Goal: Transaction & Acquisition: Purchase product/service

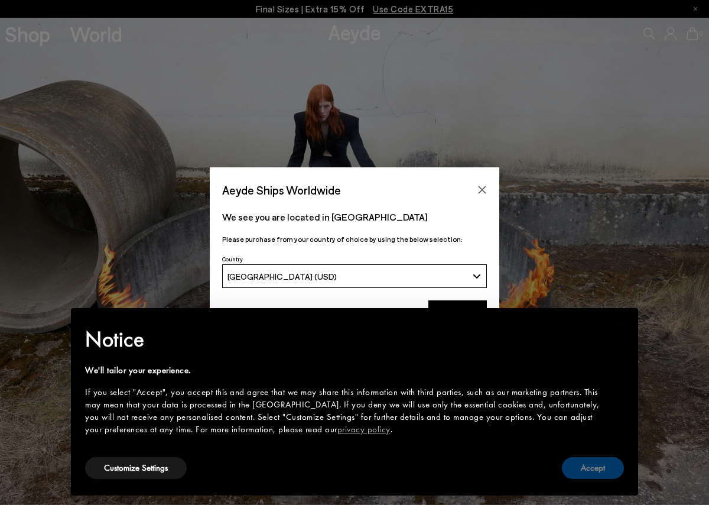
click at [609, 469] on button "Accept" at bounding box center [593, 468] width 62 height 22
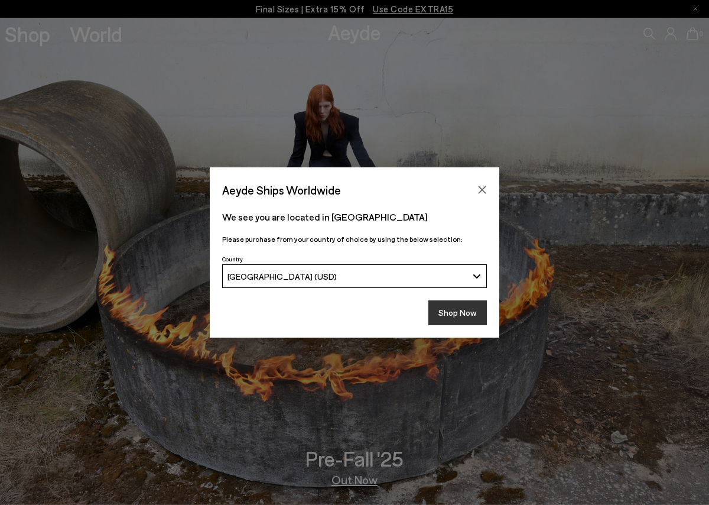
click at [467, 313] on button "Shop Now" at bounding box center [457, 312] width 58 height 25
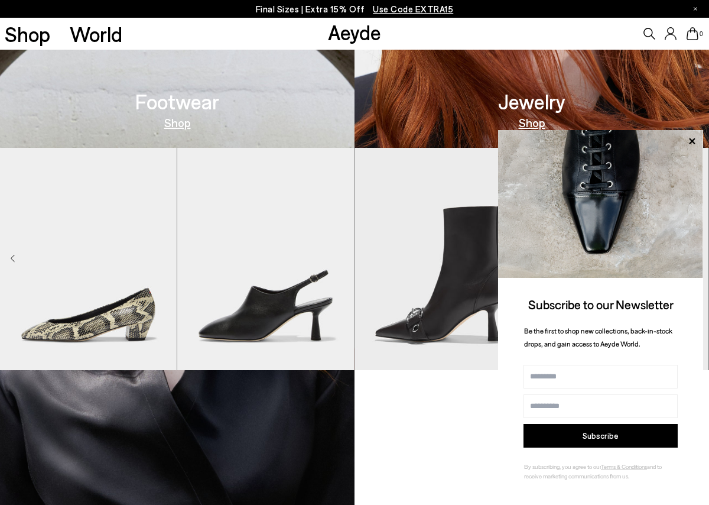
scroll to position [847, 0]
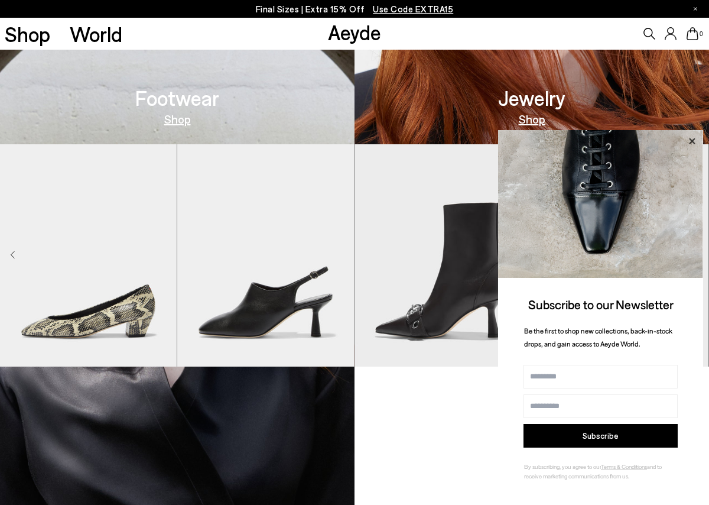
click at [691, 141] on icon at bounding box center [692, 141] width 6 height 6
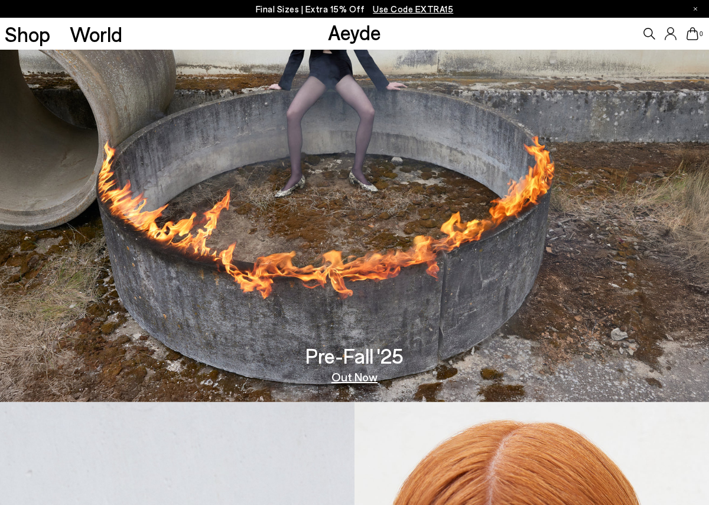
scroll to position [0, 0]
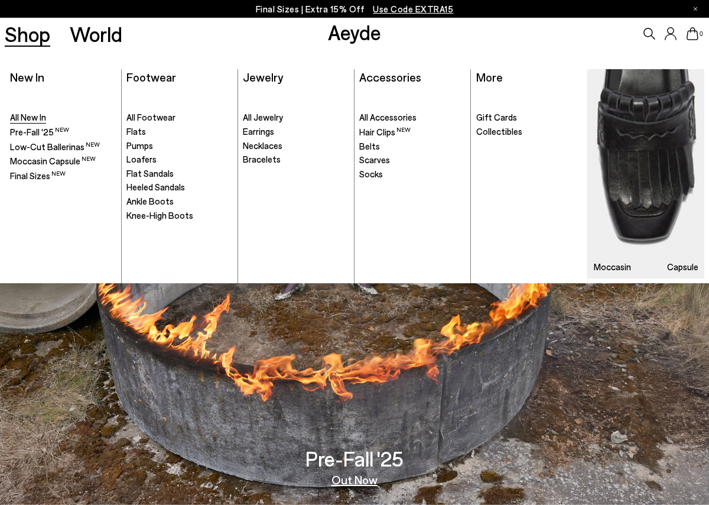
click at [27, 115] on span "All New In" at bounding box center [28, 117] width 36 height 11
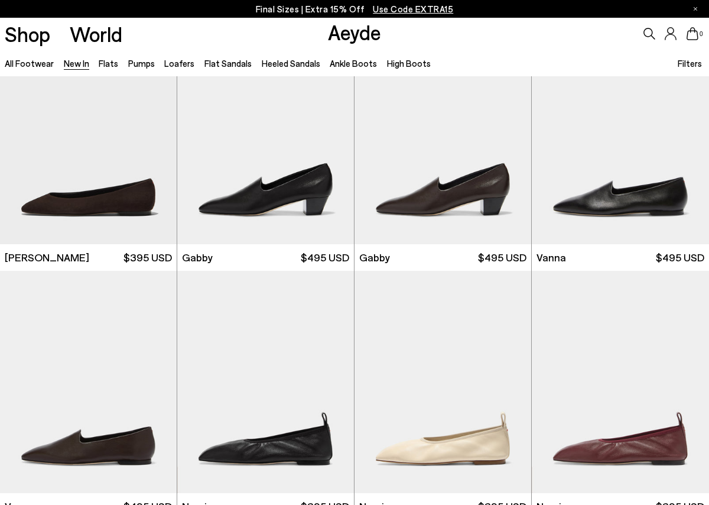
scroll to position [1315, 0]
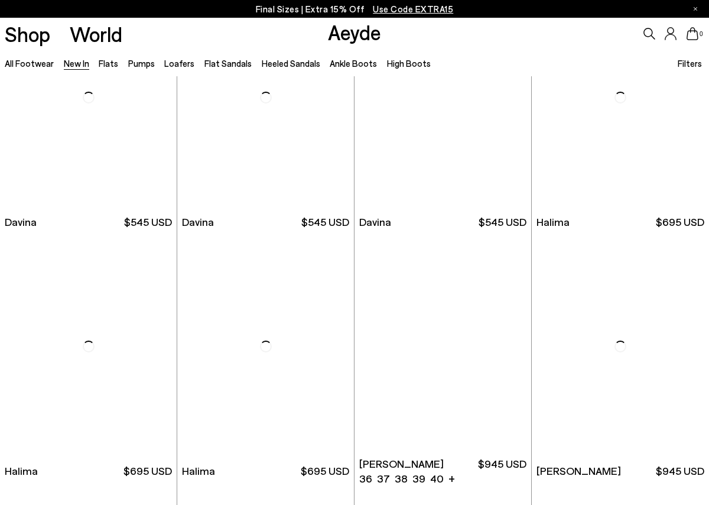
scroll to position [3079, 0]
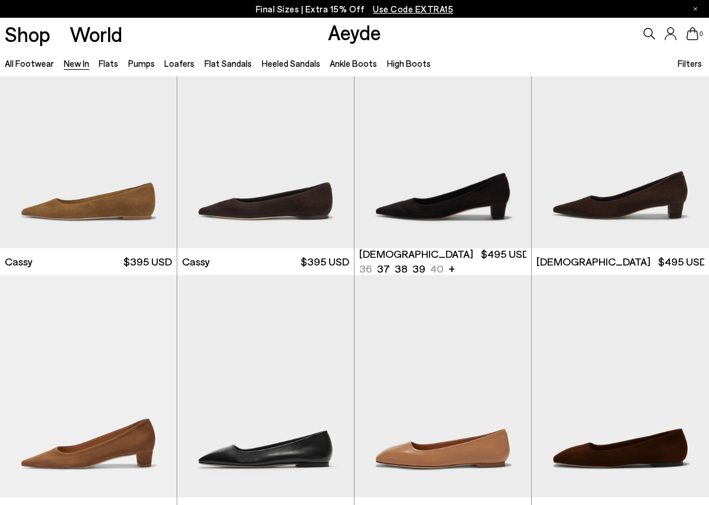
scroll to position [4037, 0]
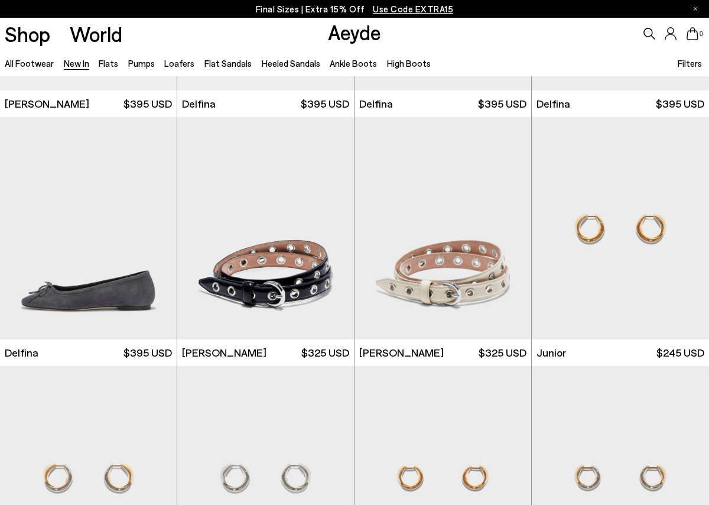
scroll to position [5933, 0]
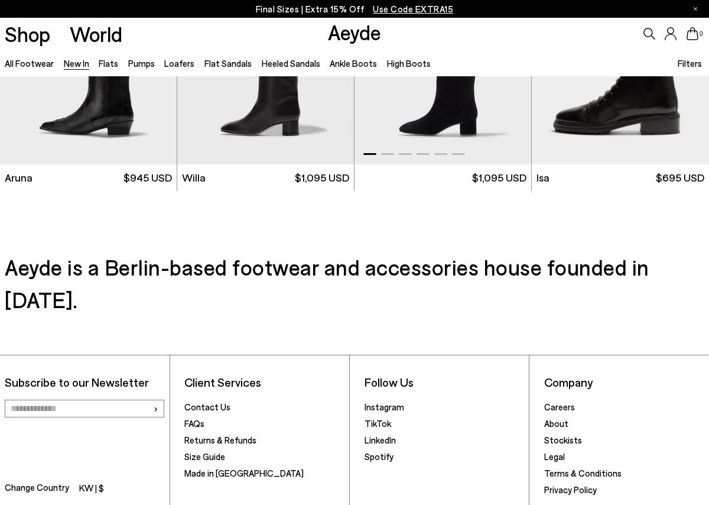
scroll to position [8381, 0]
